Goal: Task Accomplishment & Management: Complete application form

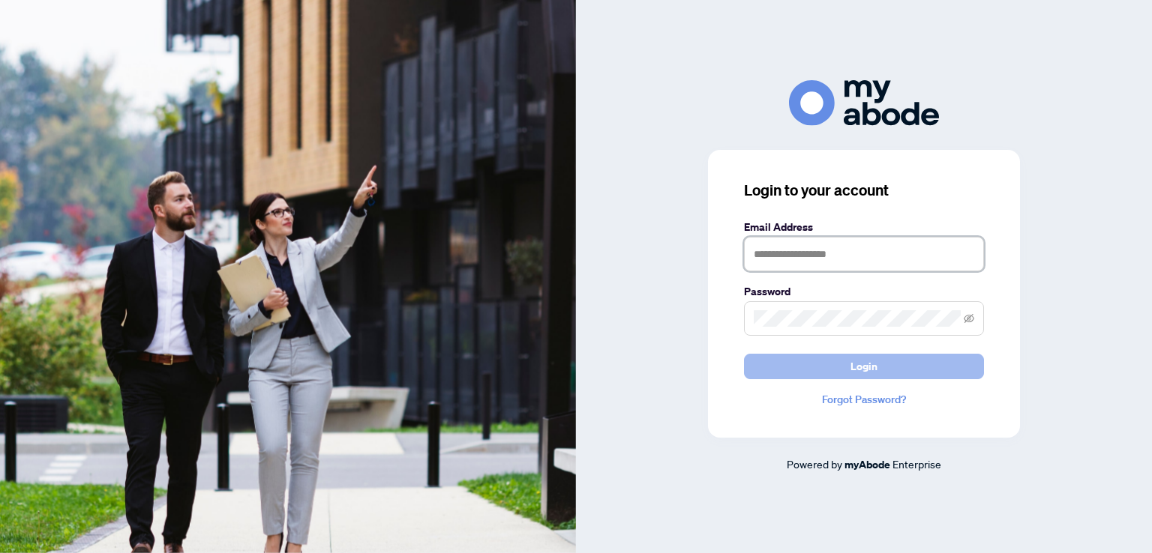
type input "**********"
click at [853, 366] on span "Login" at bounding box center [863, 367] width 27 height 24
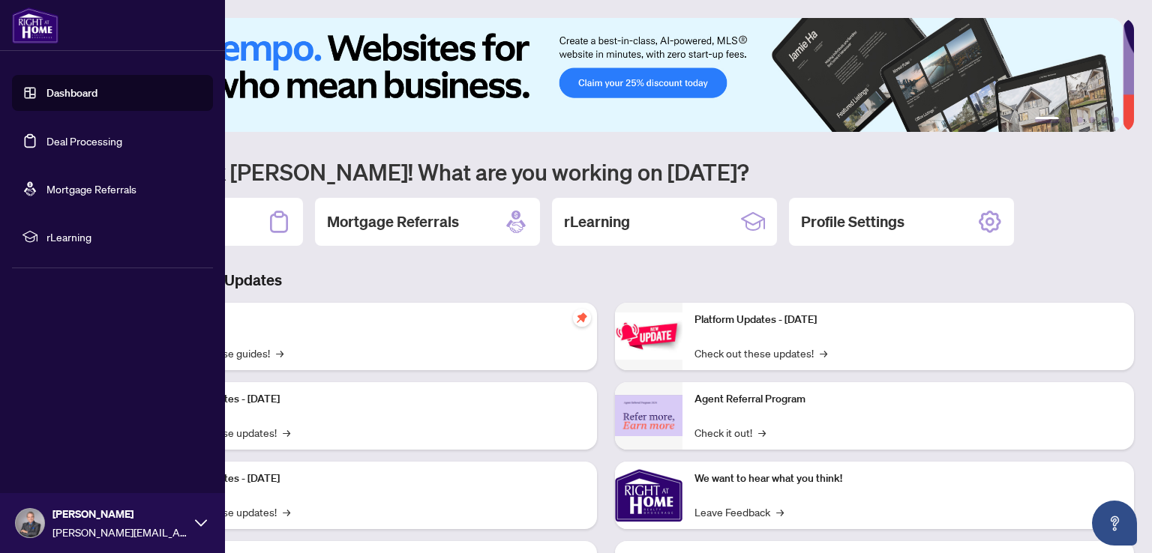
click at [72, 141] on link "Deal Processing" at bounding box center [84, 140] width 76 height 13
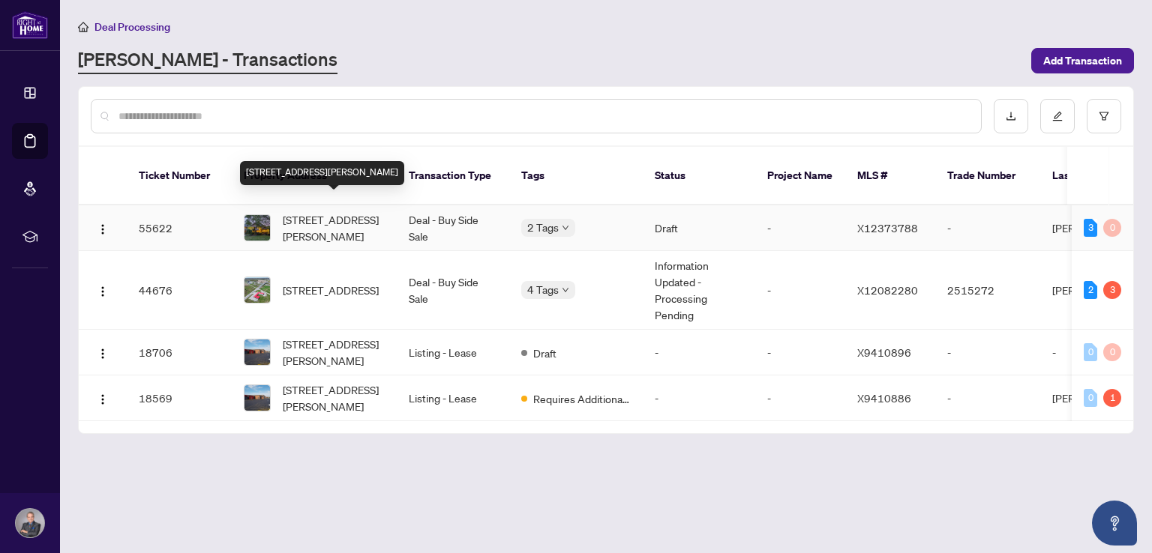
click at [342, 211] on span "[STREET_ADDRESS][PERSON_NAME]" at bounding box center [334, 227] width 102 height 33
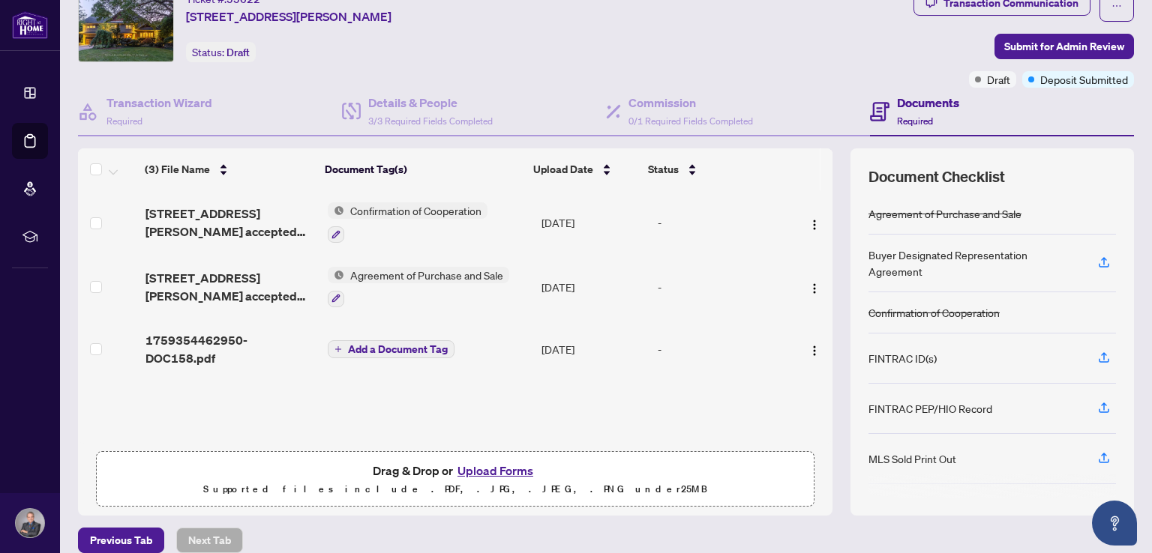
scroll to position [74, 0]
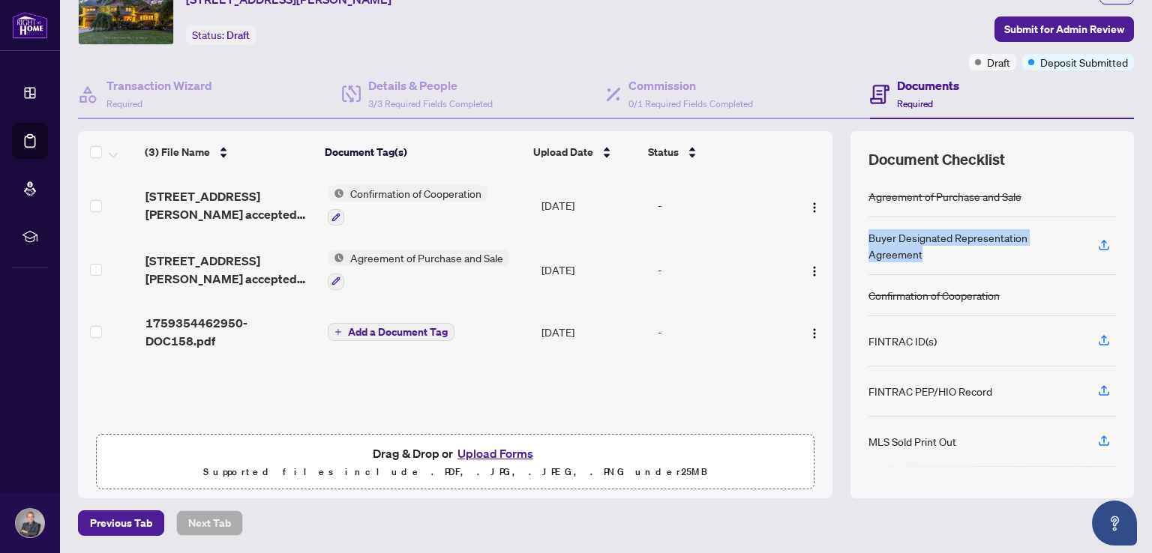
drag, startPoint x: 858, startPoint y: 241, endPoint x: 1066, endPoint y: 238, distance: 207.7
click at [1066, 238] on div "Buyer Designated Representation Agreement" at bounding box center [991, 246] width 247 height 58
copy div "Buyer Designated Representation Agreement"
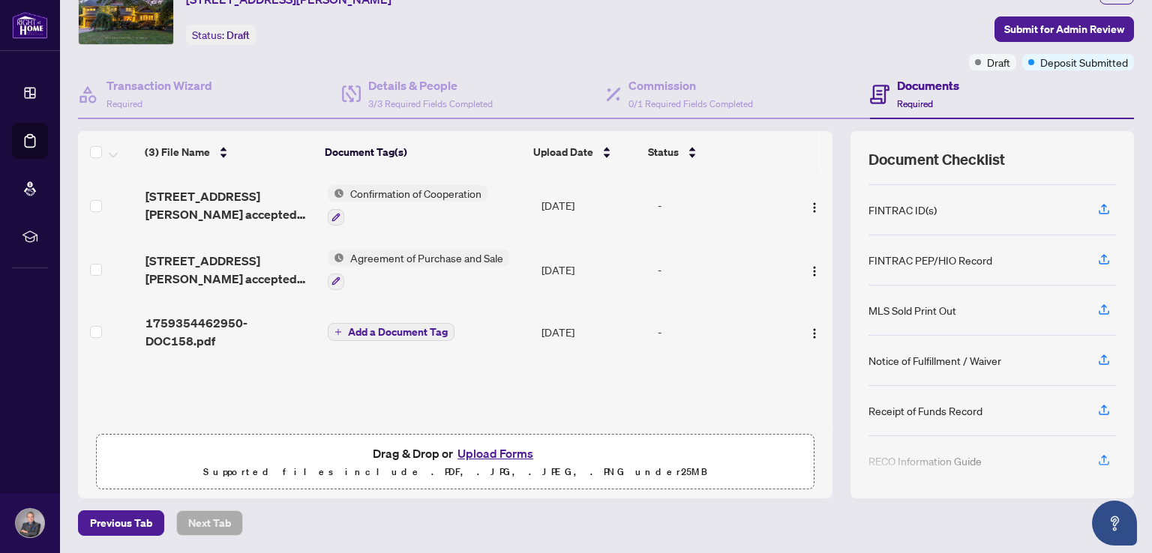
scroll to position [0, 0]
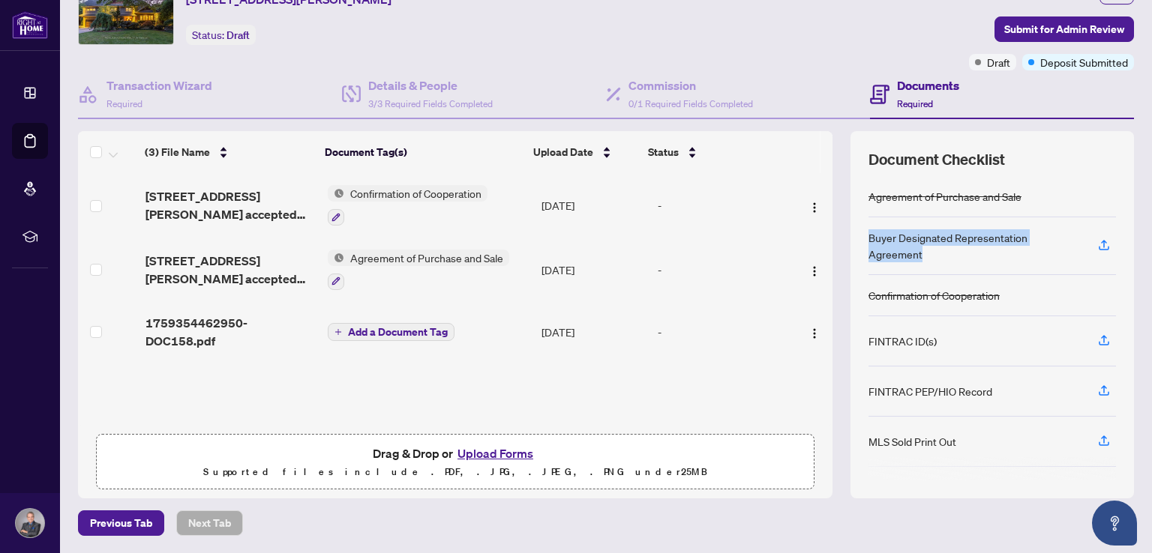
click at [875, 244] on div "Buyer Designated Representation Agreement" at bounding box center [973, 245] width 211 height 33
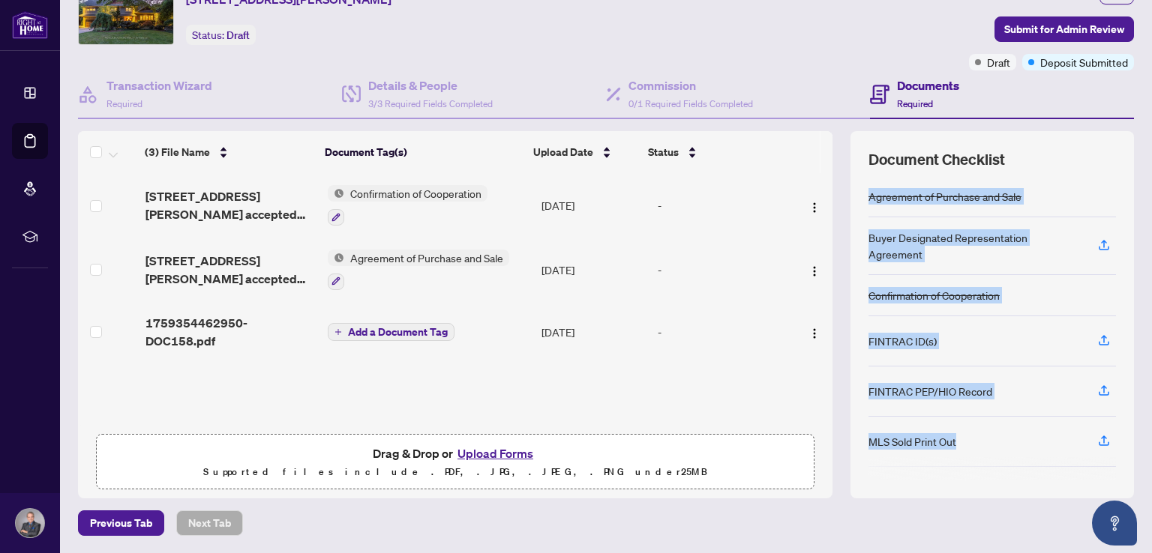
drag, startPoint x: 858, startPoint y: 196, endPoint x: 996, endPoint y: 433, distance: 274.8
click at [996, 433] on div "Agreement of Purchase and Sale Buyer Designated Representation Agreement Confir…" at bounding box center [991, 328] width 247 height 304
copy div "Agreement of Purchase and Sale Buyer Designated Representation Agreement Confir…"
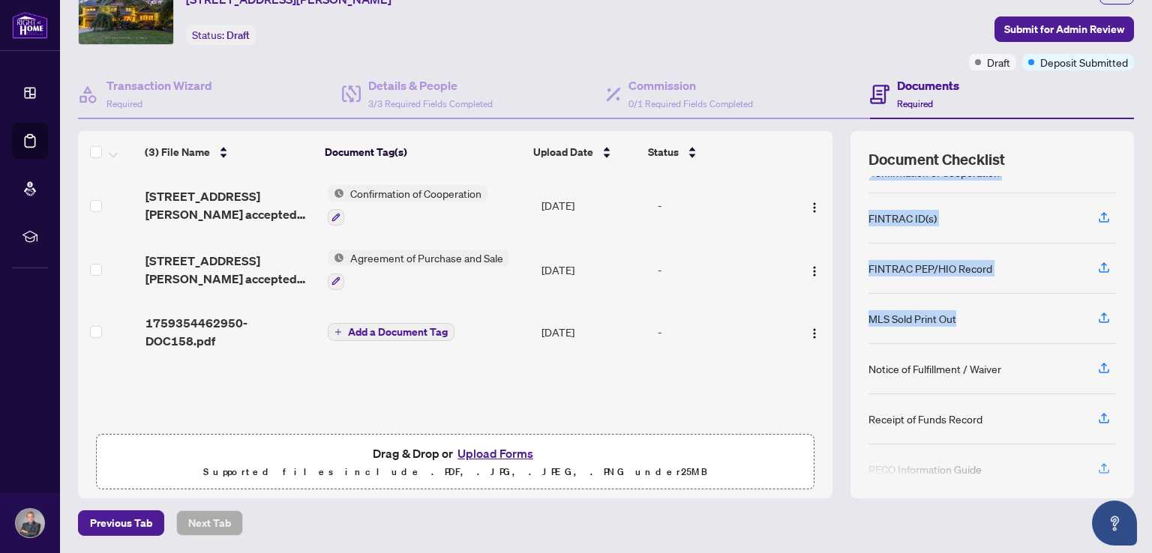
scroll to position [131, 0]
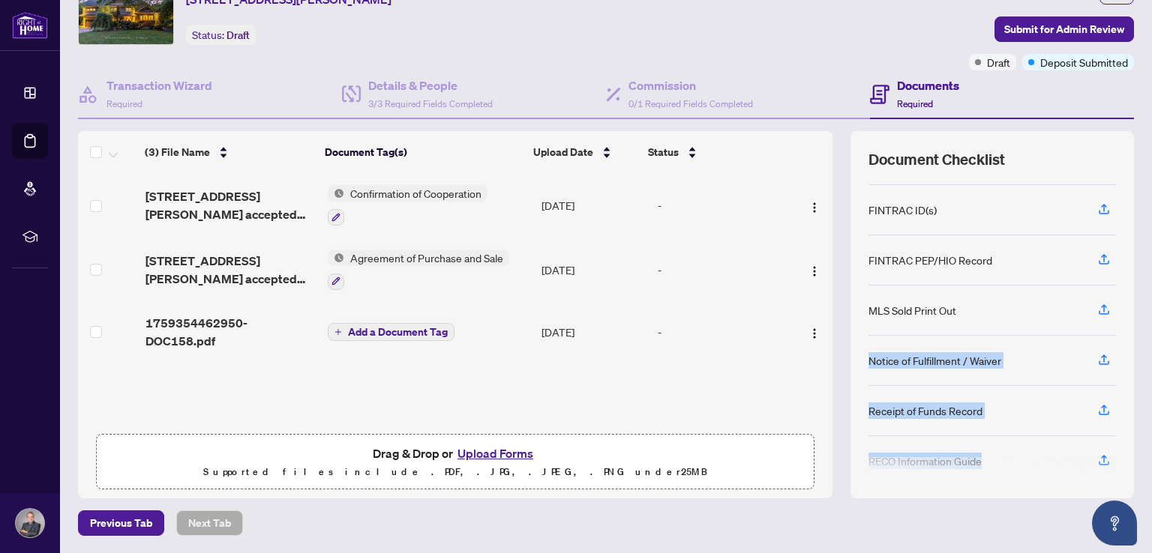
drag, startPoint x: 858, startPoint y: 350, endPoint x: 1057, endPoint y: 448, distance: 222.0
click at [1057, 448] on div "Agreement of Purchase and Sale Buyer Designated Representation Agreement Confir…" at bounding box center [991, 328] width 247 height 304
copy div "Notice of Fulfillment / Waiver Receipt of Funds Record RECO Information Guide"
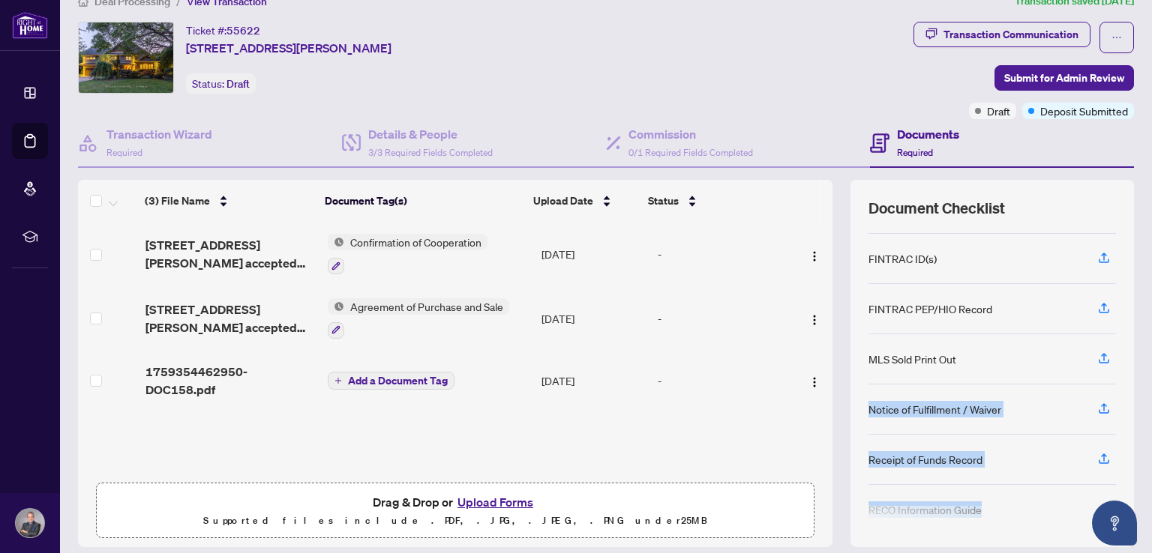
scroll to position [0, 0]
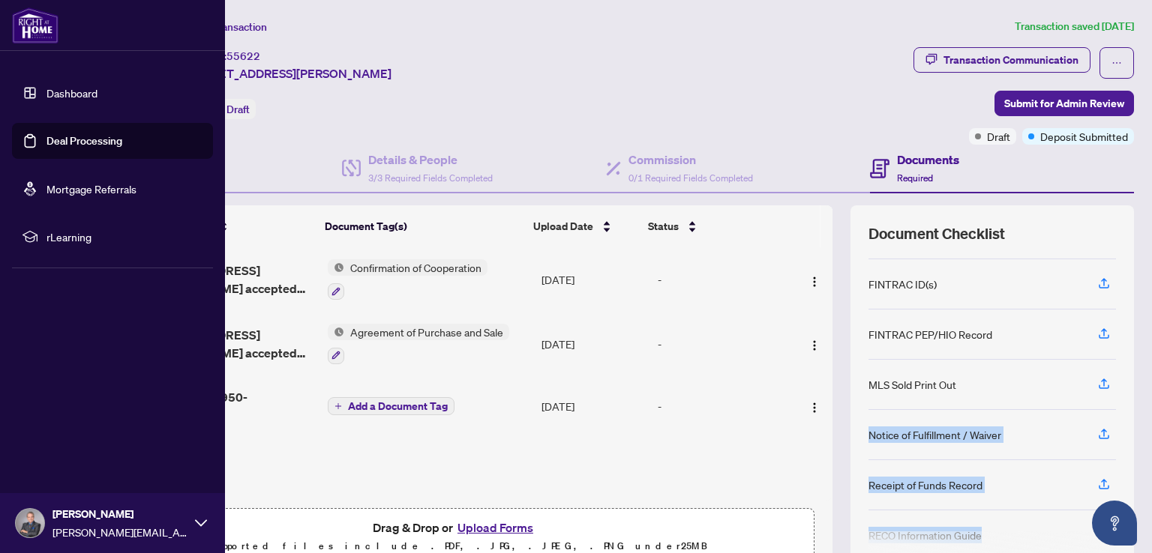
click at [76, 136] on link "Deal Processing" at bounding box center [84, 140] width 76 height 13
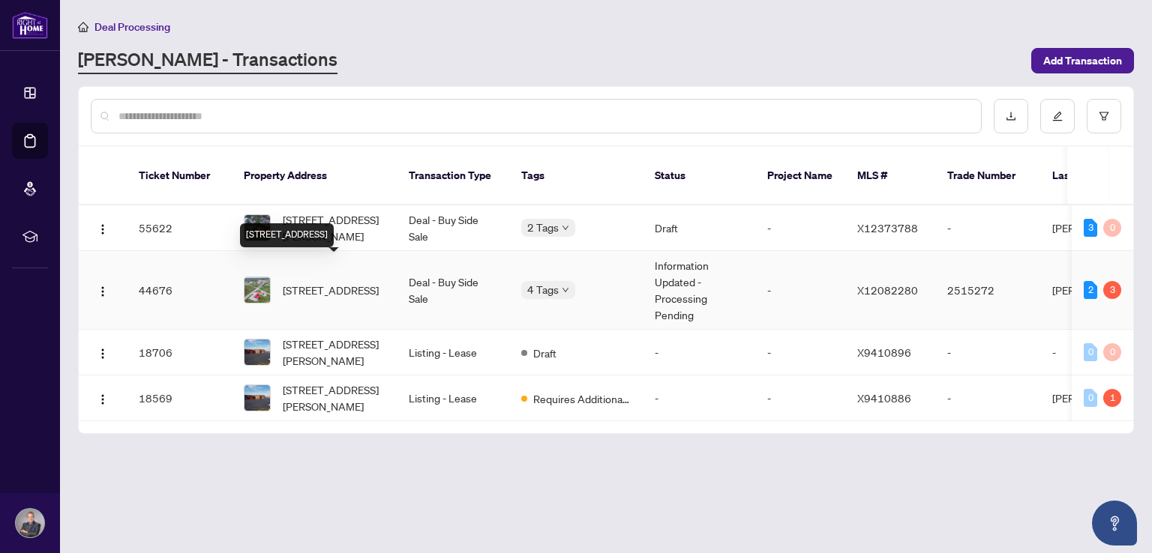
click at [325, 282] on span "[STREET_ADDRESS]" at bounding box center [331, 290] width 96 height 16
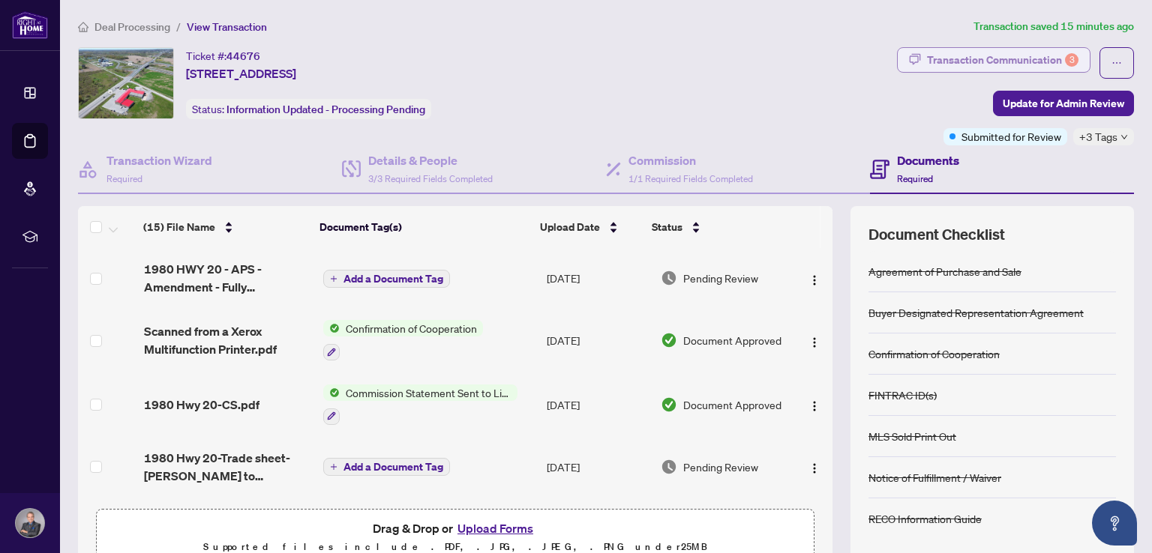
click at [989, 53] on div "Transaction Communication 3" at bounding box center [1002, 60] width 151 height 24
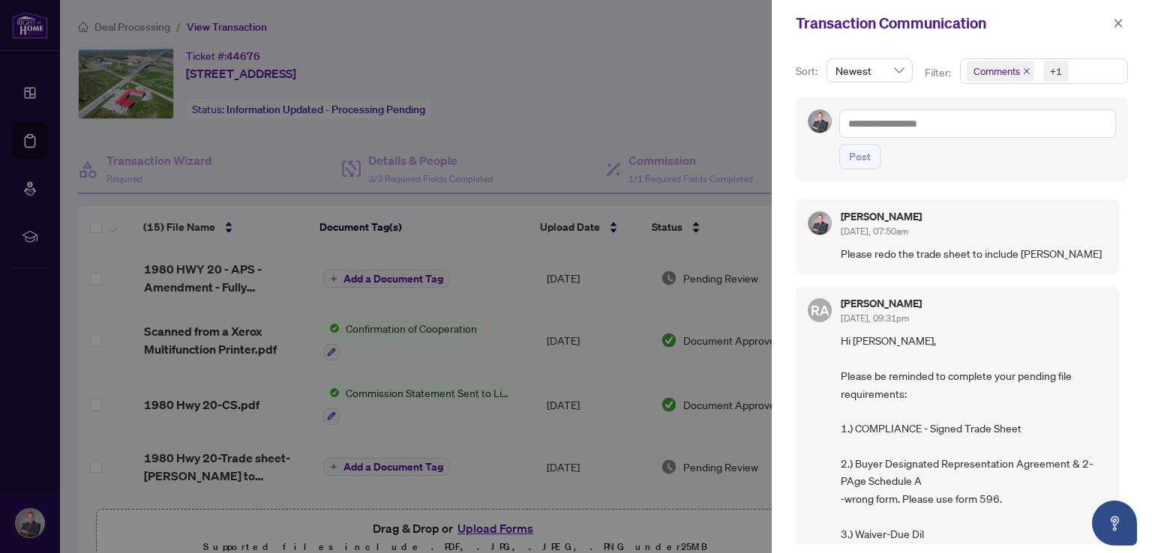
click at [591, 43] on div at bounding box center [576, 276] width 1152 height 553
click at [519, 110] on div at bounding box center [576, 276] width 1152 height 553
click at [1122, 22] on icon "close" at bounding box center [1118, 23] width 10 height 10
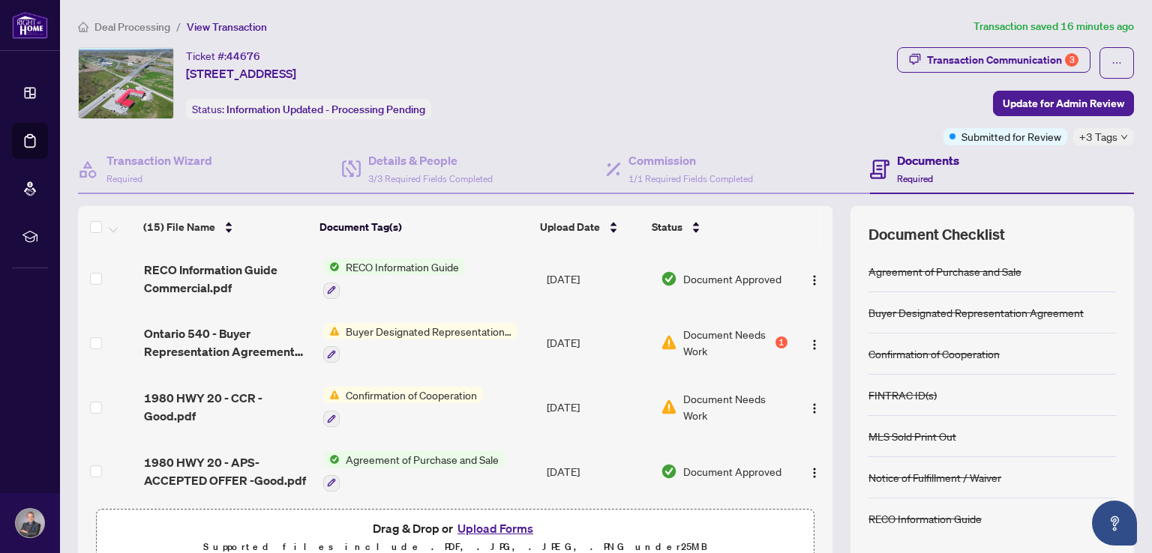
scroll to position [325, 0]
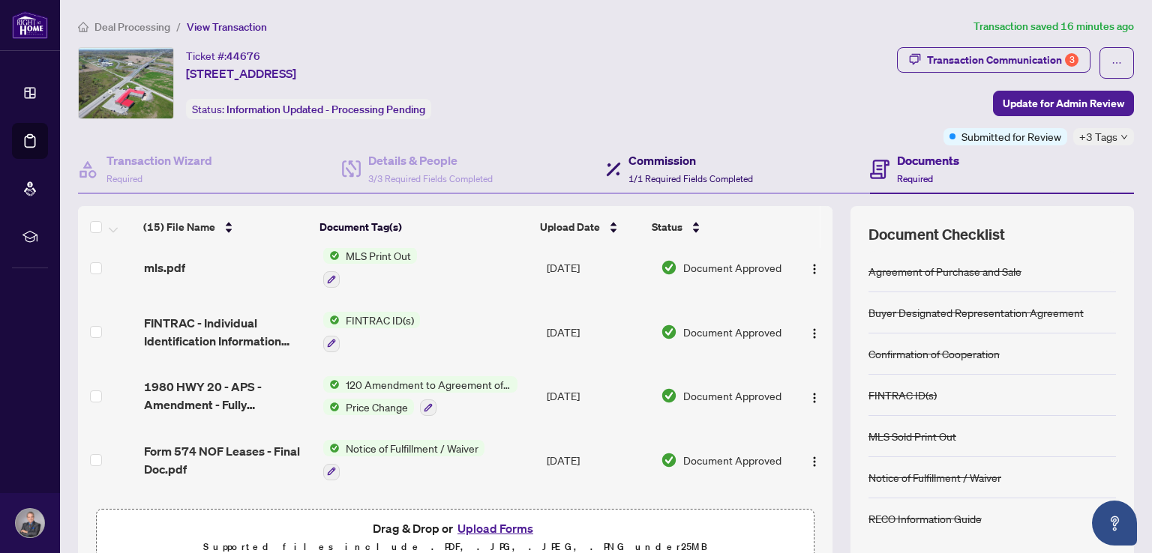
click at [700, 161] on h4 "Commission" at bounding box center [690, 160] width 124 height 18
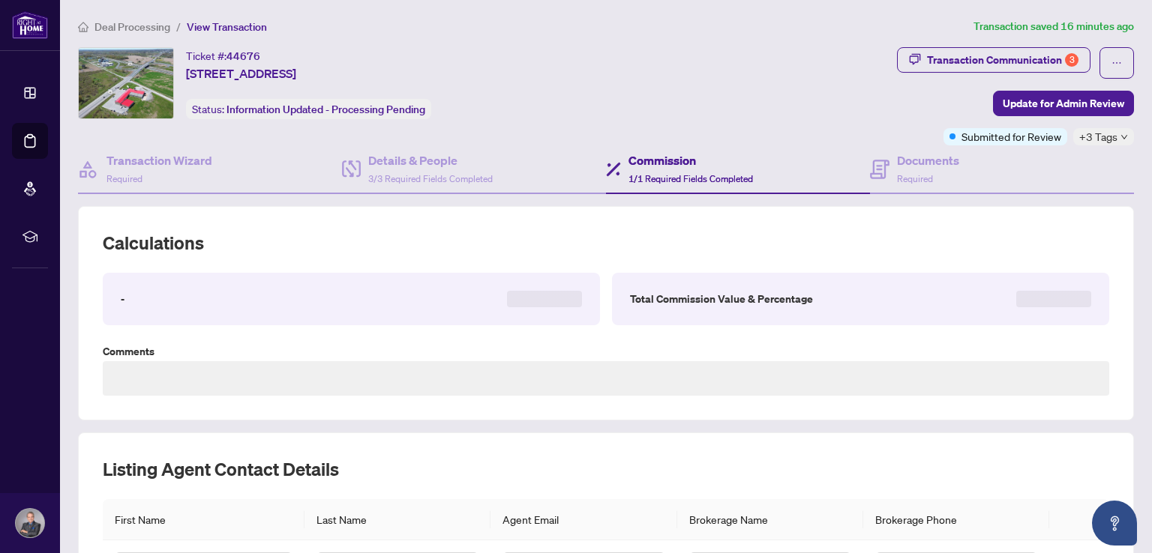
type textarea "**********"
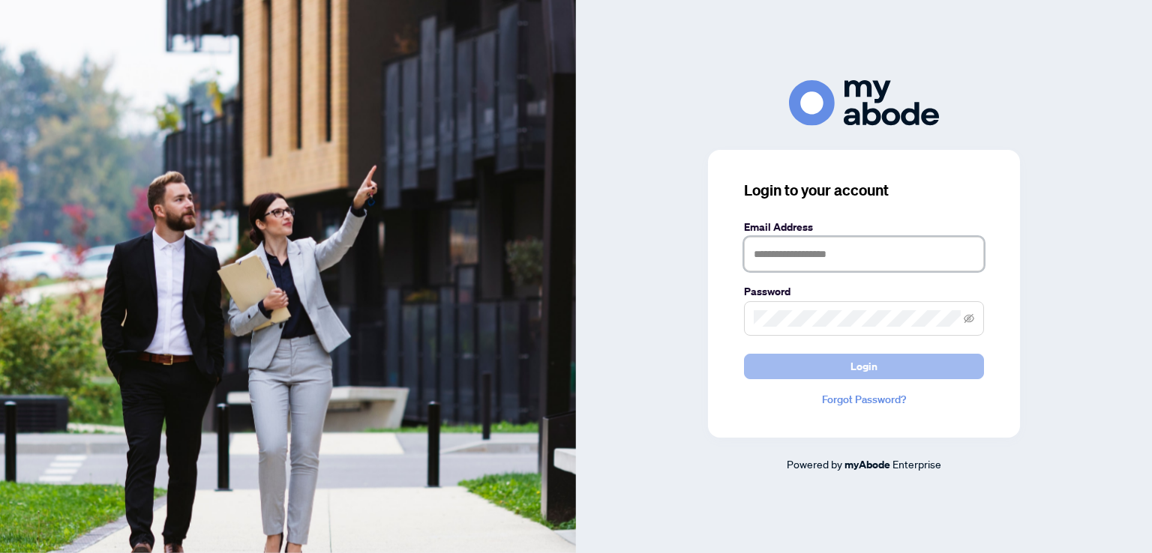
type input "**********"
click at [859, 373] on span "Login" at bounding box center [863, 367] width 27 height 24
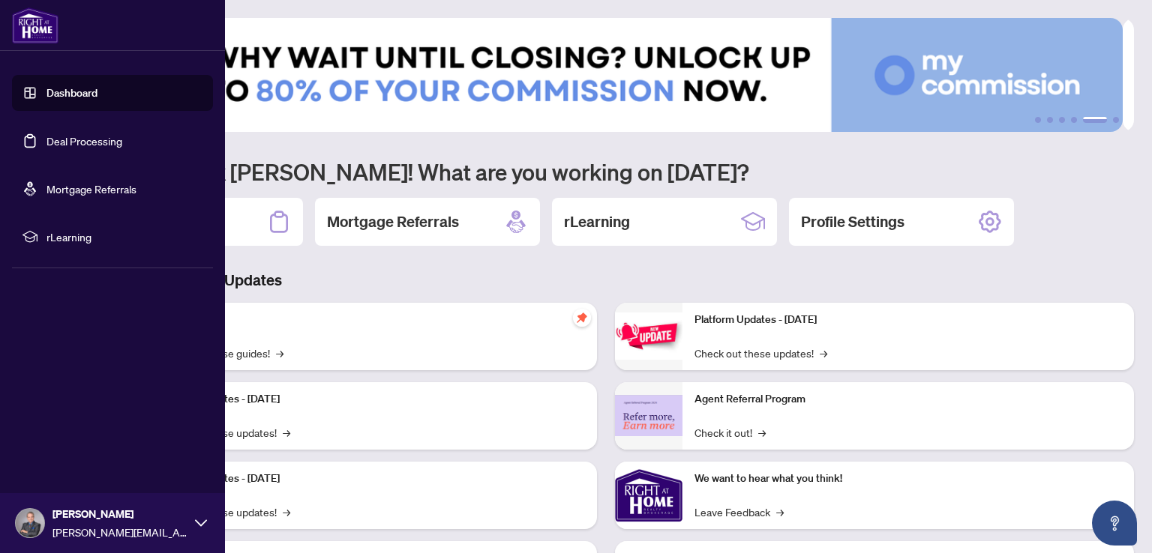
click at [81, 134] on link "Deal Processing" at bounding box center [84, 140] width 76 height 13
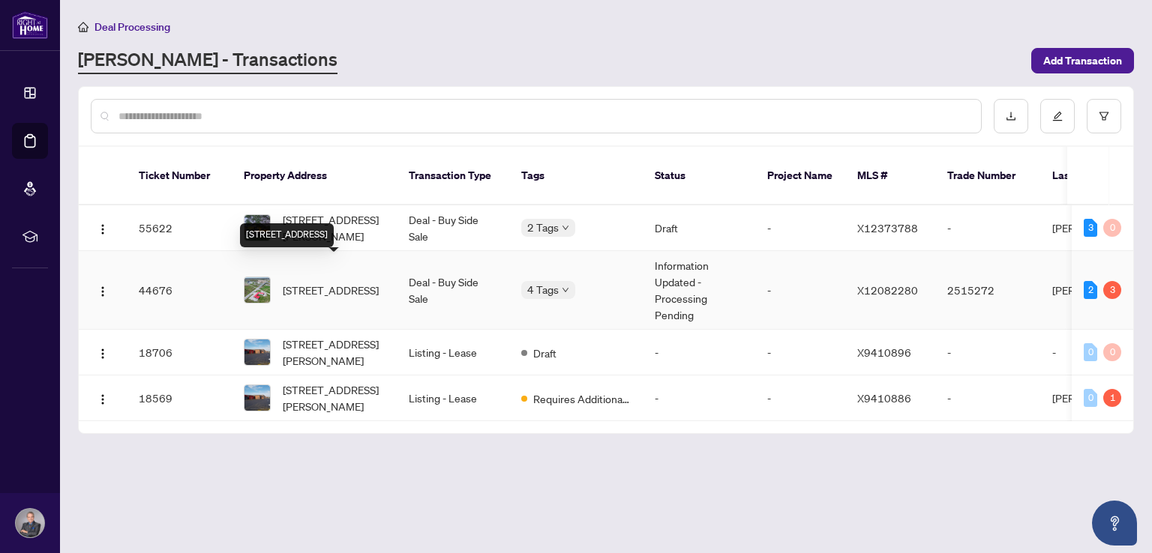
click at [329, 282] on span "[STREET_ADDRESS]" at bounding box center [331, 290] width 96 height 16
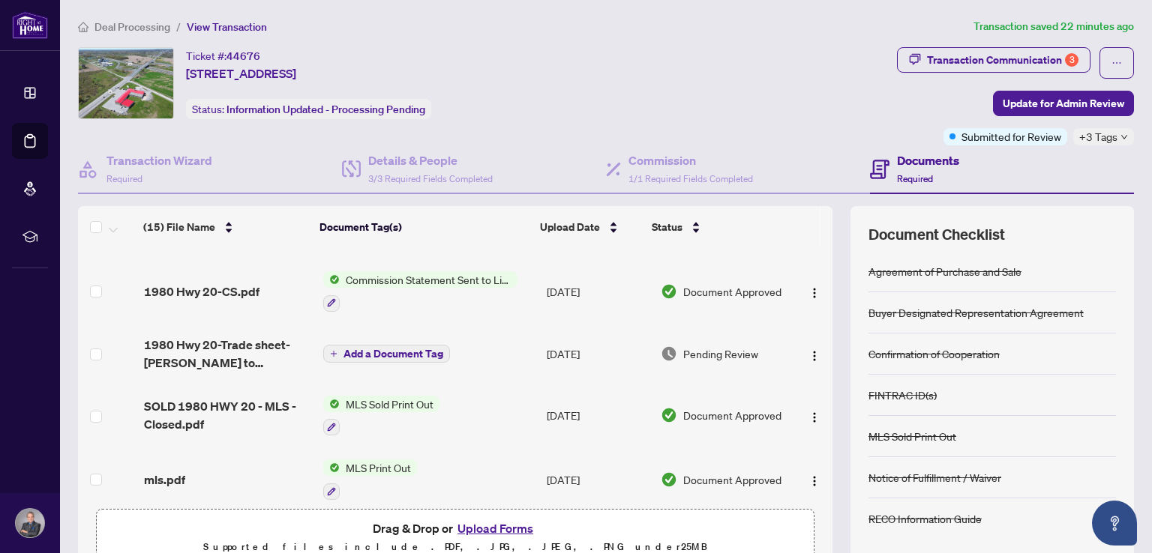
scroll to position [300, 0]
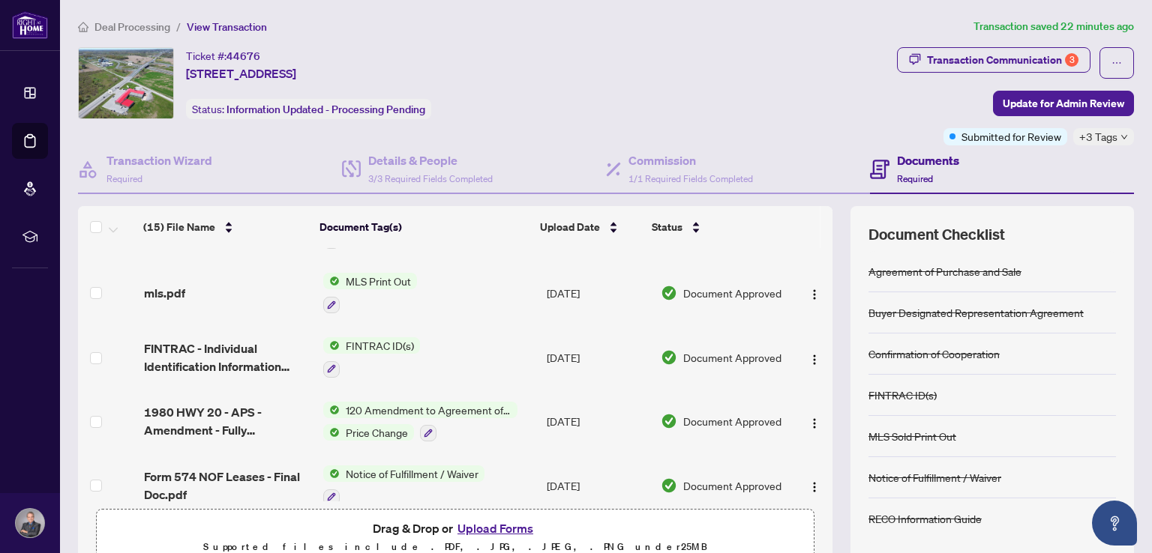
click at [495, 523] on button "Upload Forms" at bounding box center [495, 528] width 85 height 19
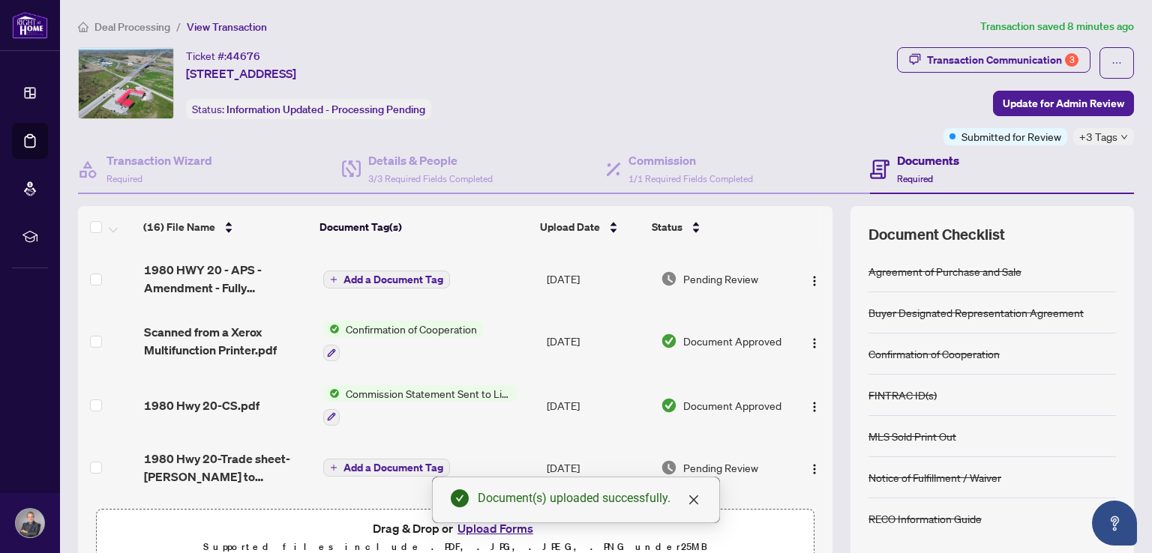
scroll to position [0, 0]
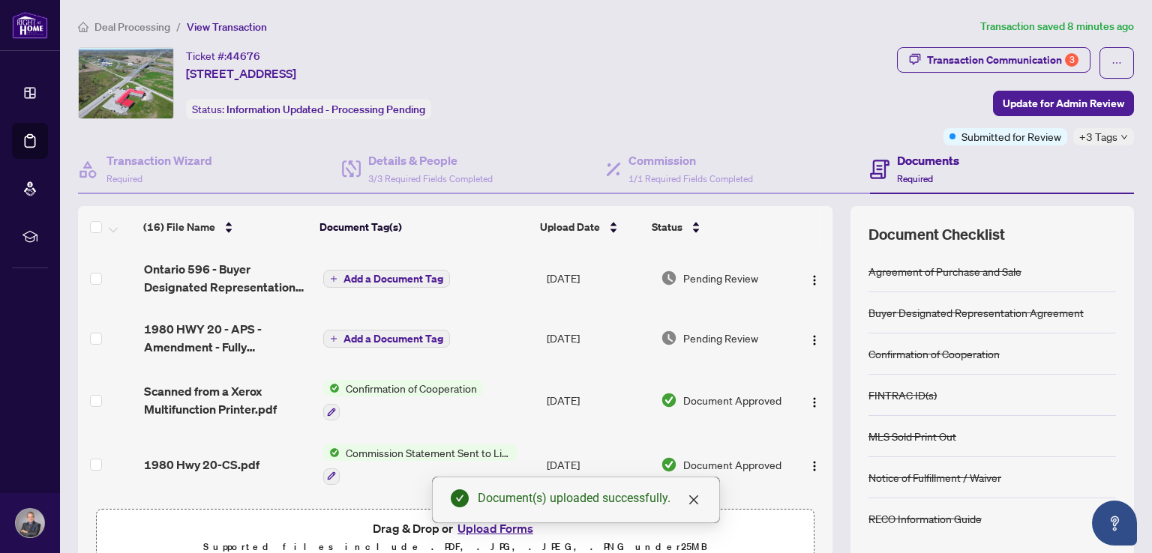
click at [489, 523] on div "Document(s) uploaded successfully." at bounding box center [576, 500] width 288 height 46
click at [692, 501] on icon "close" at bounding box center [693, 500] width 9 height 9
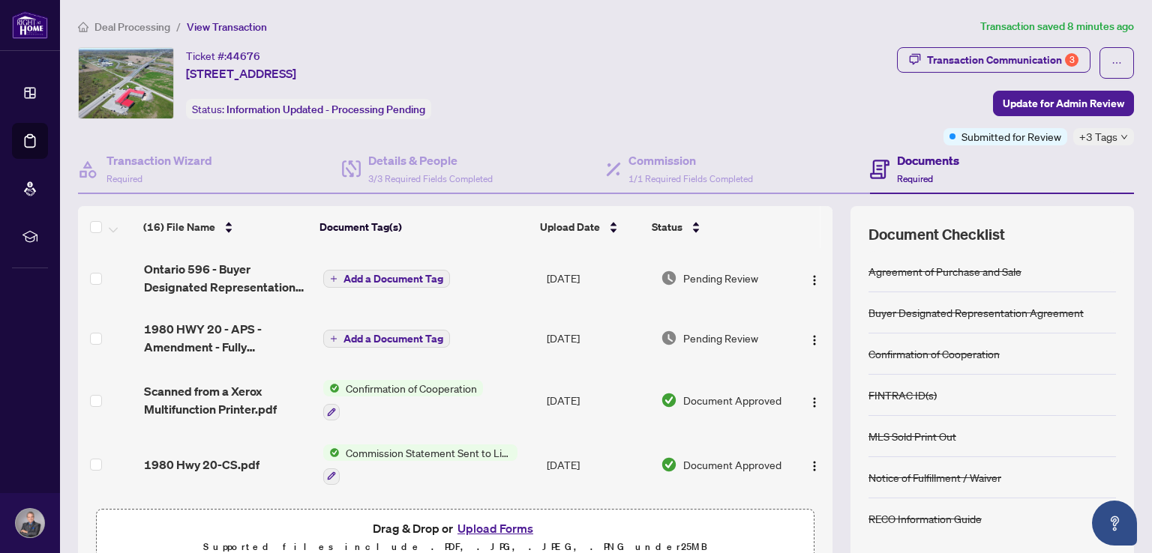
click at [499, 530] on button "Upload Forms" at bounding box center [495, 528] width 85 height 19
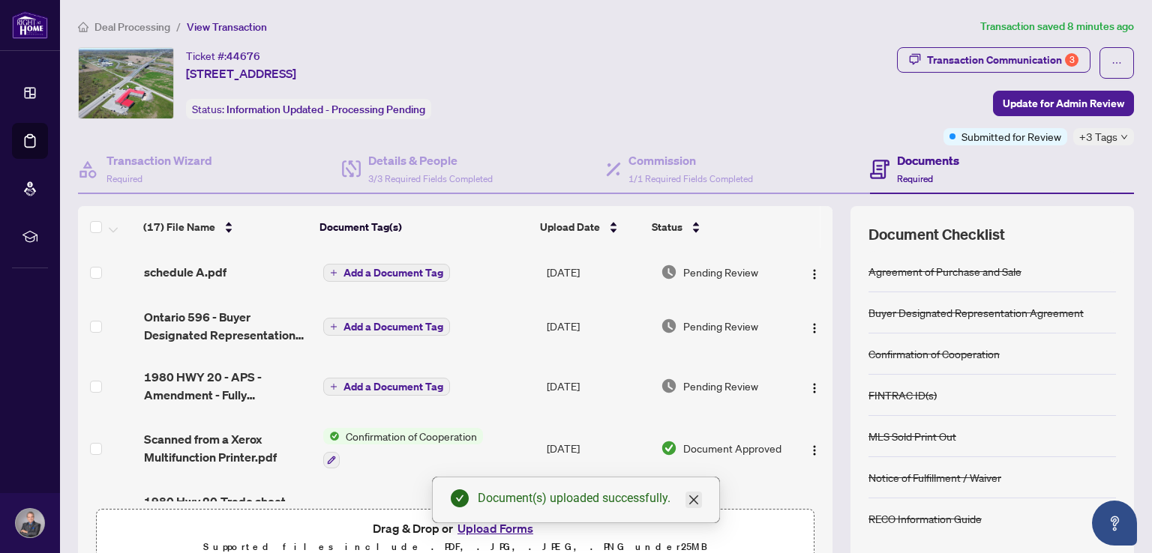
click at [694, 503] on icon "close" at bounding box center [694, 500] width 12 height 12
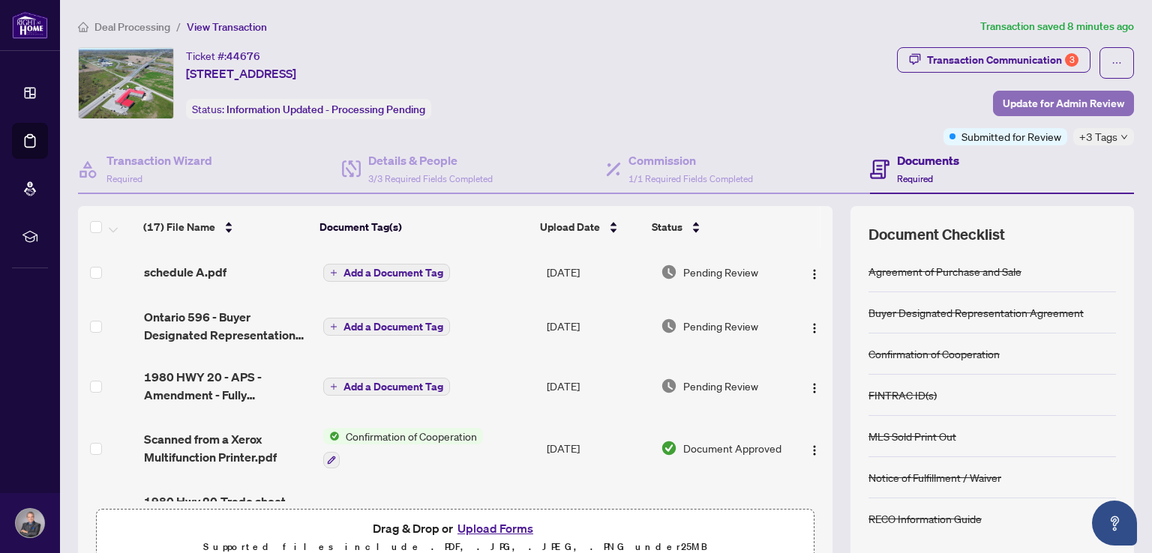
click at [1072, 103] on span "Update for Admin Review" at bounding box center [1063, 103] width 121 height 24
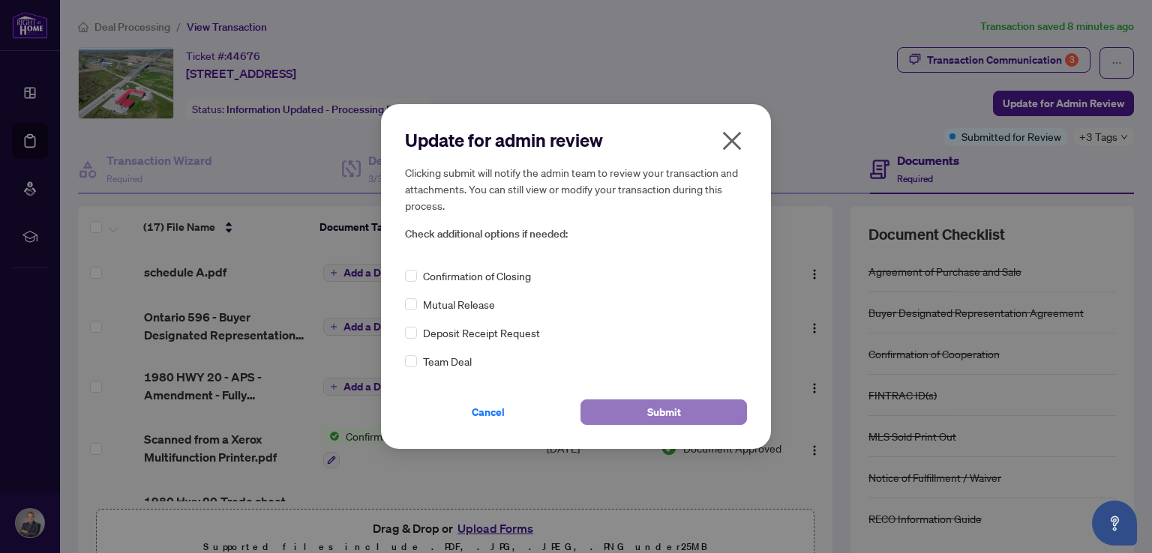
click at [625, 412] on button "Submit" at bounding box center [663, 412] width 166 height 25
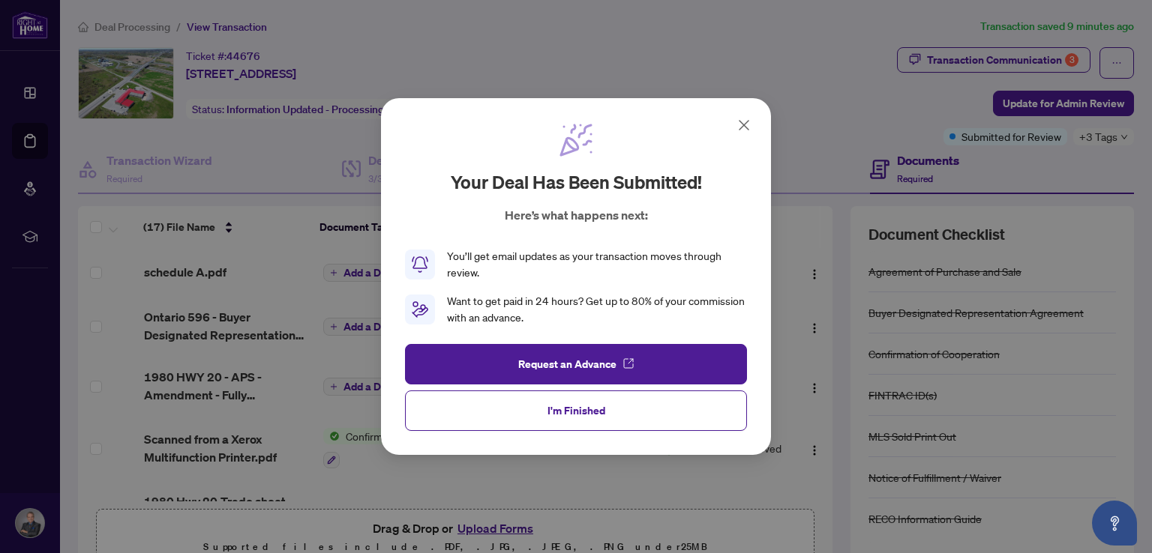
click at [747, 121] on icon at bounding box center [743, 125] width 9 height 9
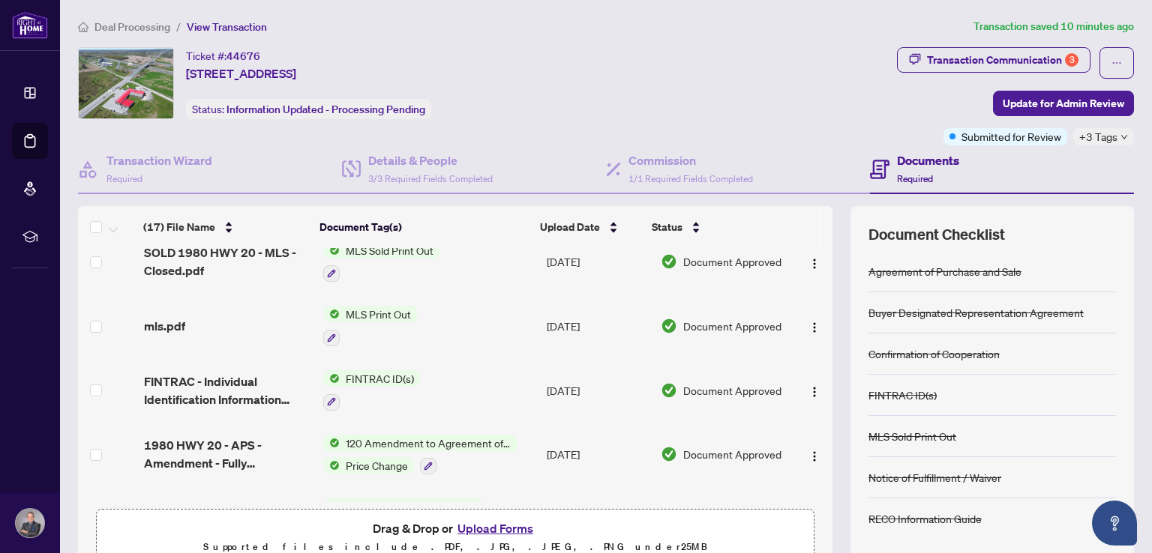
scroll to position [450, 0]
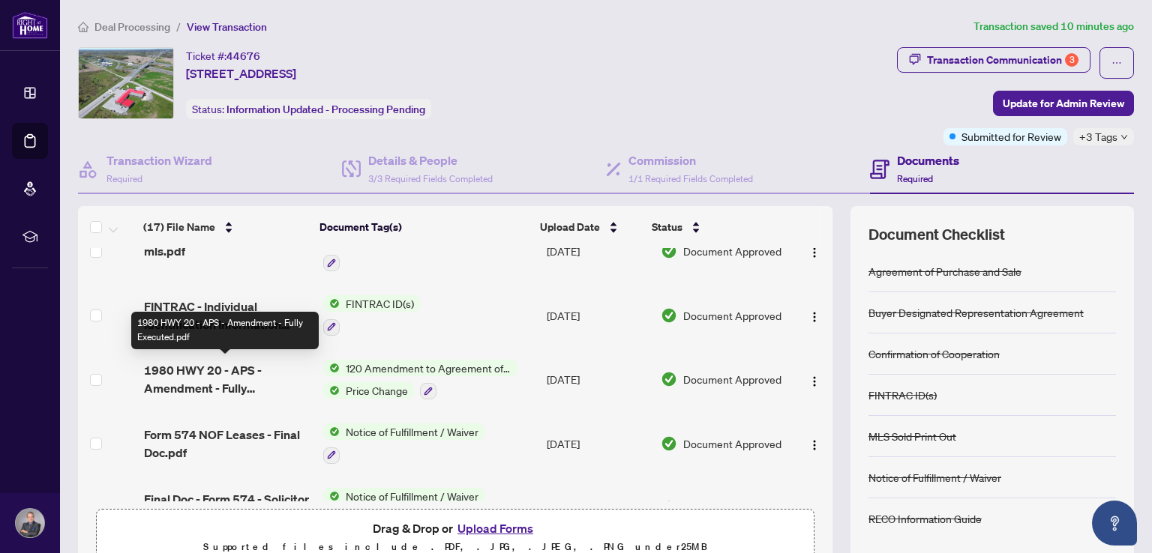
click at [180, 386] on span "1980 HWY 20 - APS - Amendment - Fully Executed.pdf" at bounding box center [227, 379] width 167 height 36
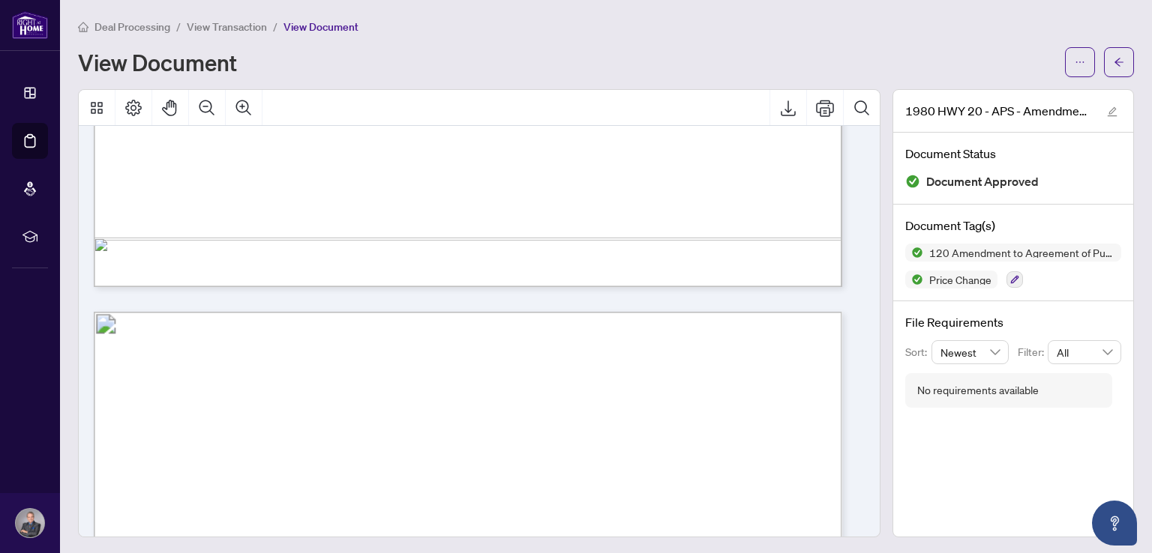
scroll to position [1050, 0]
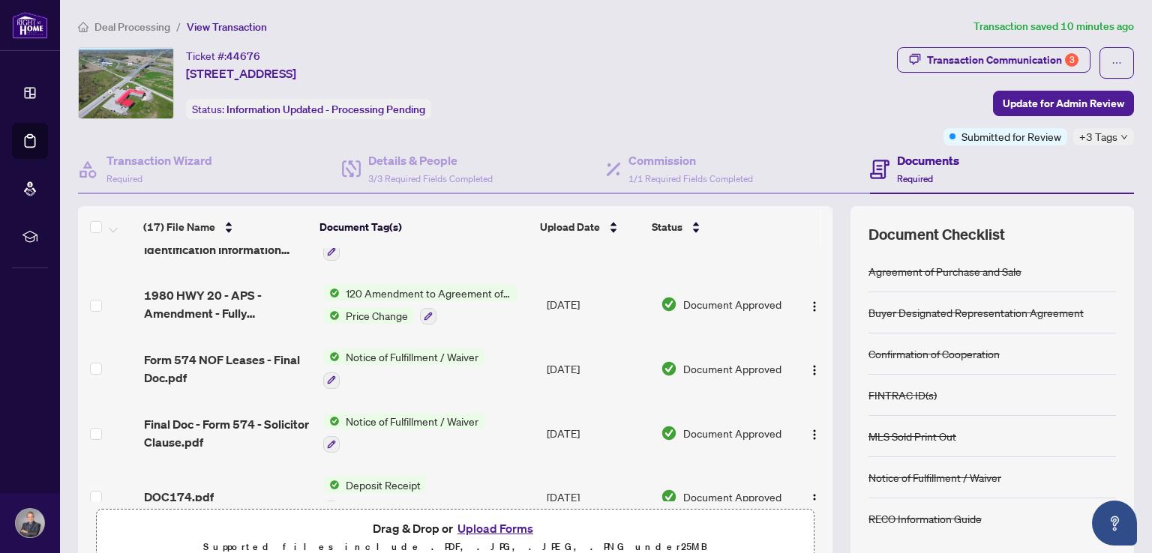
scroll to position [808, 0]
